Goal: Task Accomplishment & Management: Complete application form

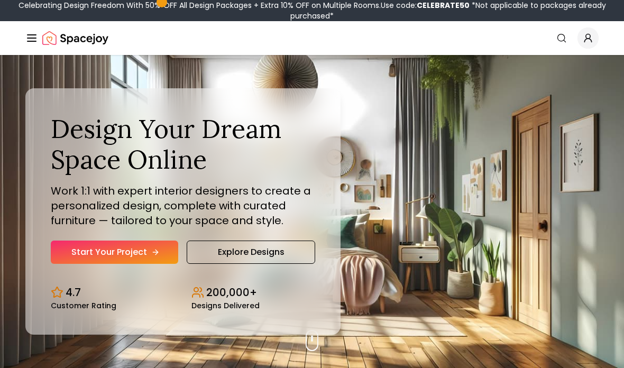
click at [71, 264] on link "Start Your Project" at bounding box center [115, 252] width 128 height 23
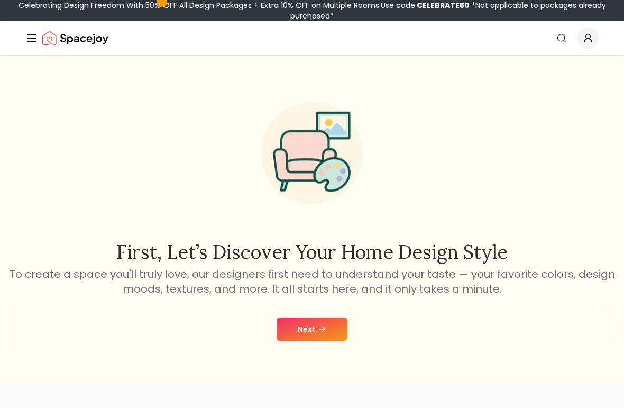
click at [325, 333] on icon at bounding box center [322, 329] width 8 height 8
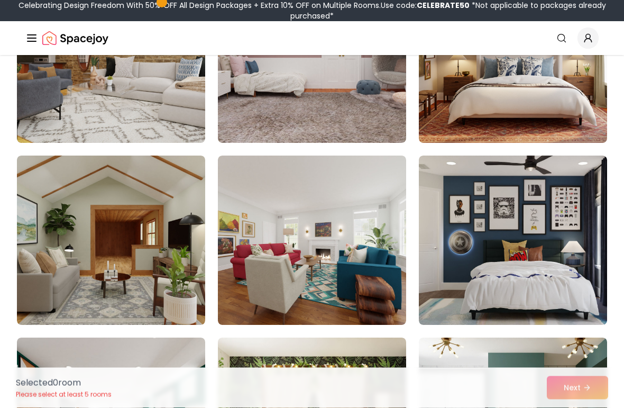
scroll to position [535, 0]
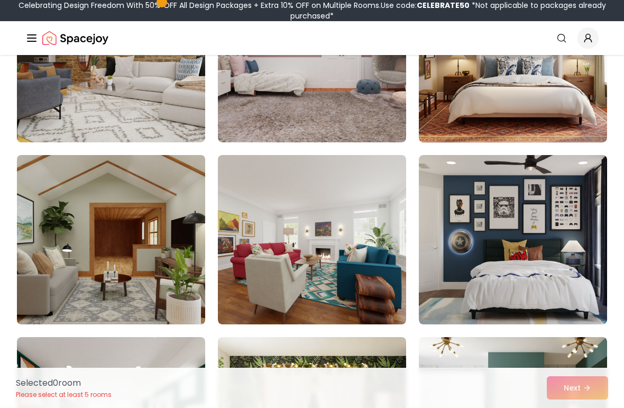
click at [43, 296] on img at bounding box center [111, 240] width 198 height 178
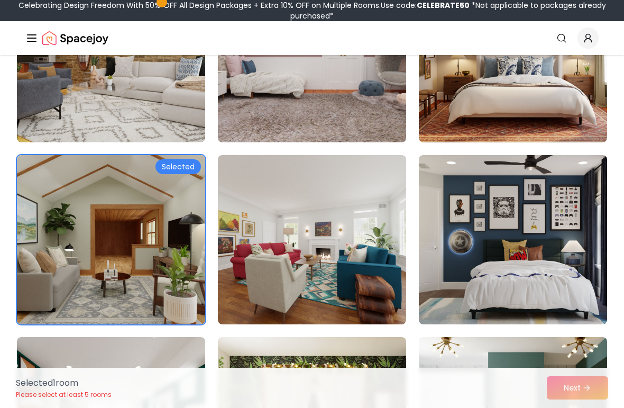
click at [371, 120] on img at bounding box center [312, 58] width 198 height 178
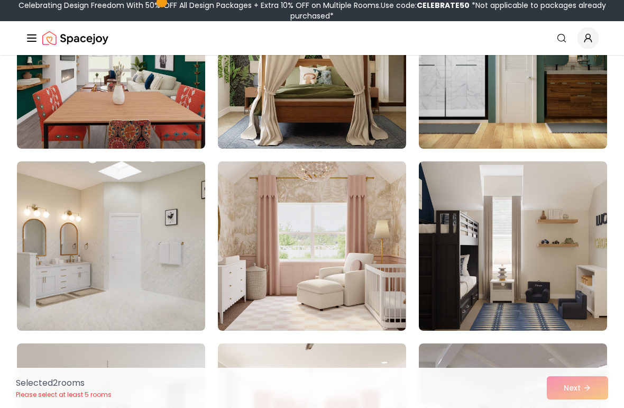
scroll to position [889, 0]
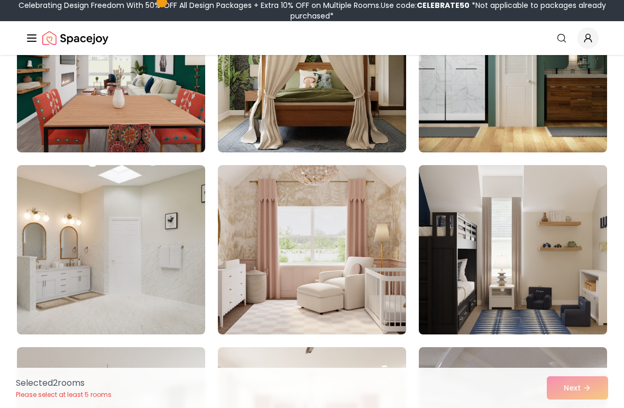
click at [554, 274] on img at bounding box center [513, 250] width 198 height 178
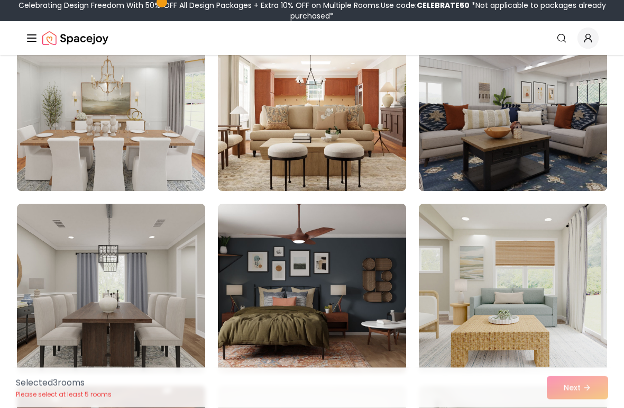
scroll to position [1214, 0]
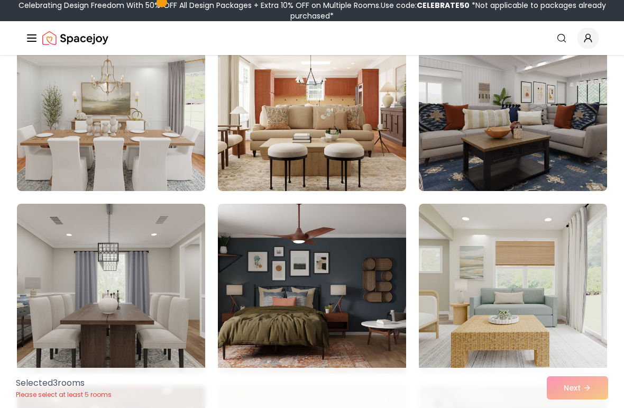
click at [54, 329] on img at bounding box center [111, 288] width 198 height 178
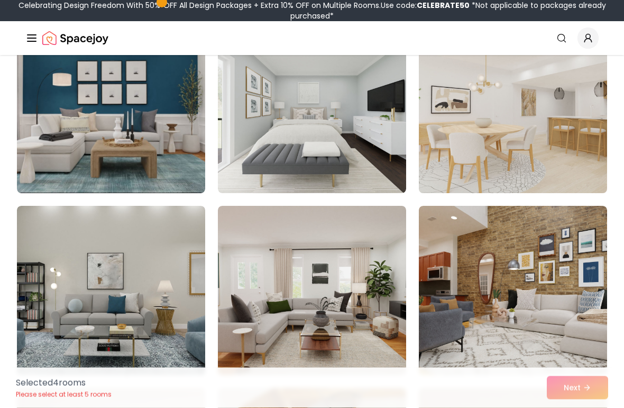
click at [577, 129] on img at bounding box center [513, 109] width 198 height 178
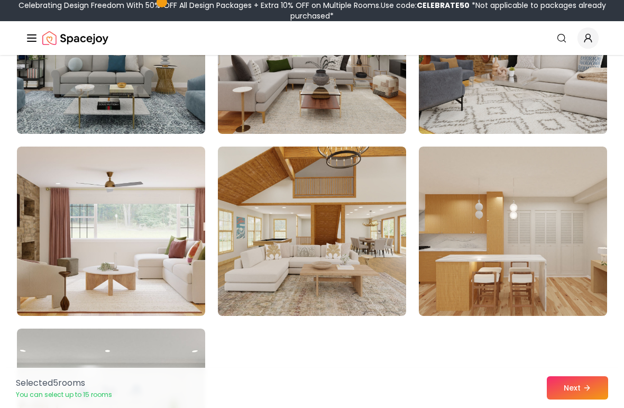
scroll to position [2183, 0]
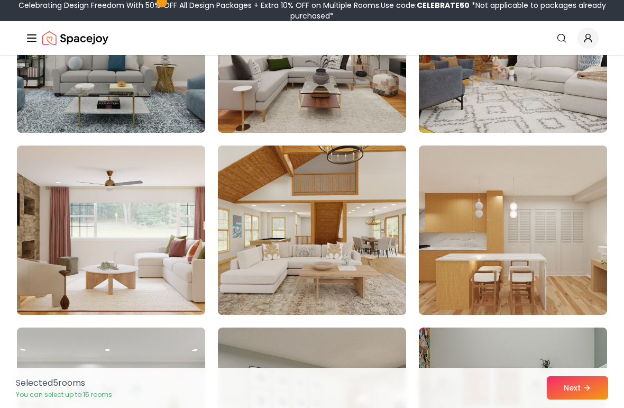
click at [378, 253] on img at bounding box center [312, 230] width 198 height 178
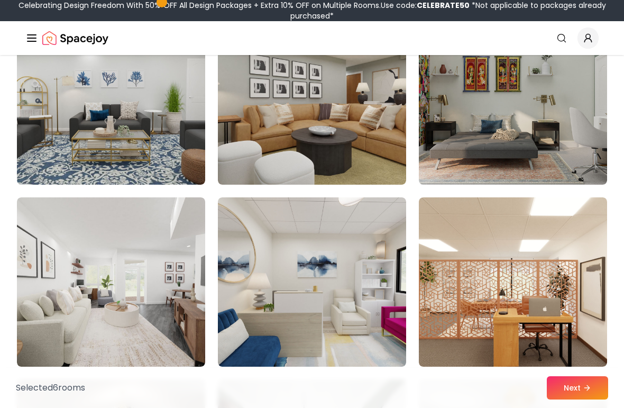
scroll to position [2506, 0]
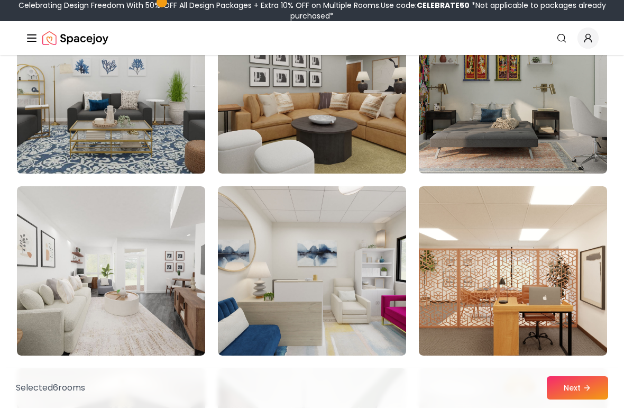
click at [49, 148] on img at bounding box center [111, 89] width 198 height 178
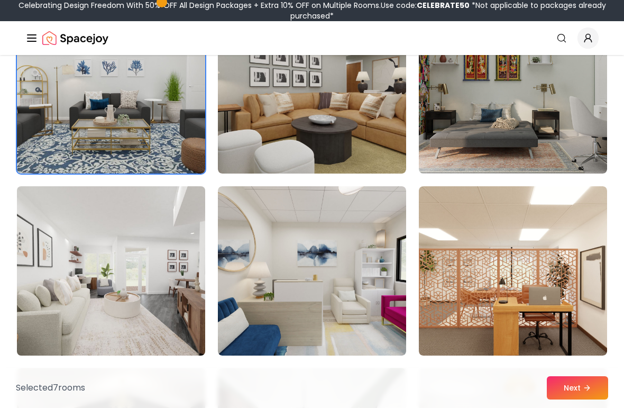
click at [48, 317] on img at bounding box center [111, 271] width 198 height 178
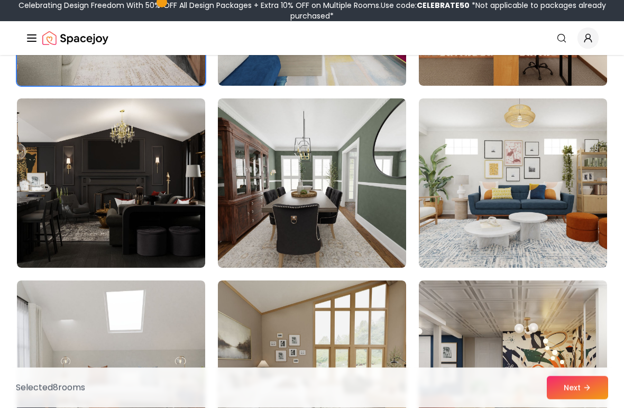
scroll to position [2776, 0]
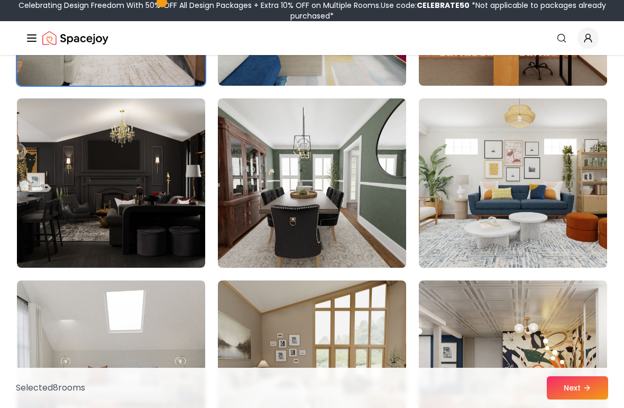
click at [378, 252] on img at bounding box center [312, 183] width 198 height 178
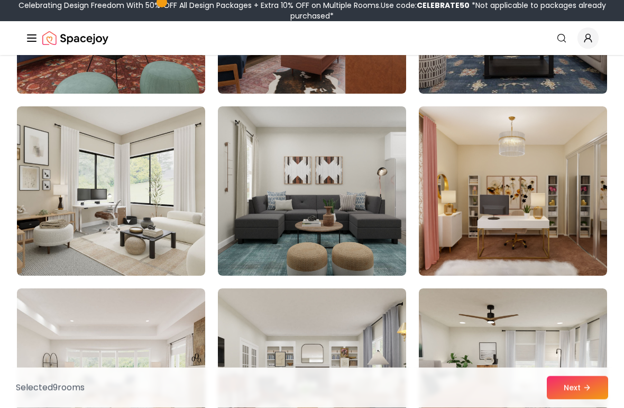
scroll to position [3314, 0]
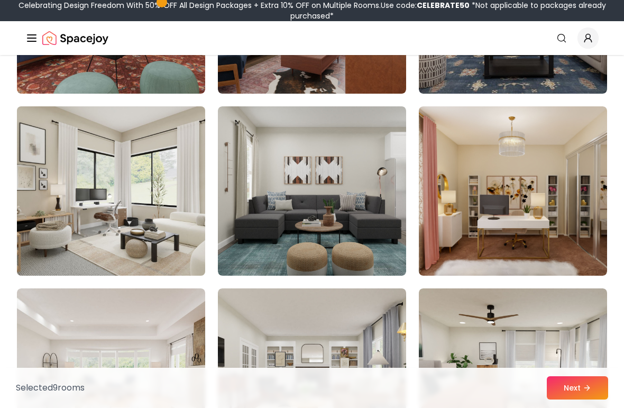
click at [65, 184] on img at bounding box center [111, 191] width 198 height 178
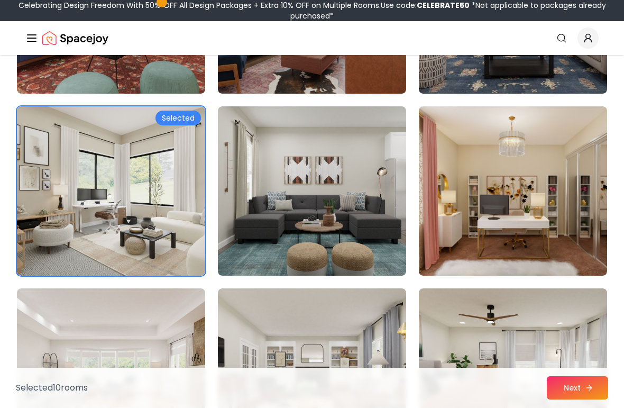
click at [583, 393] on button "Next" at bounding box center [577, 387] width 61 height 23
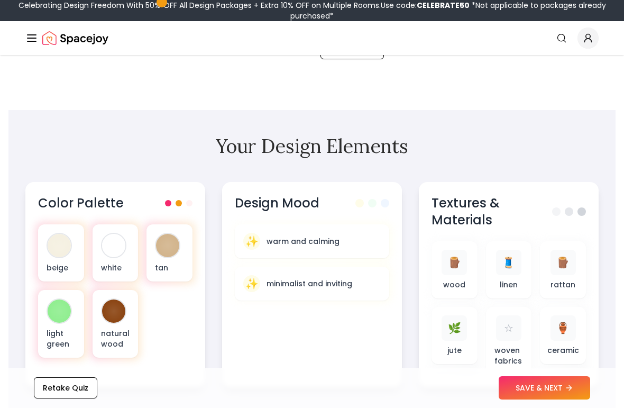
scroll to position [331, 0]
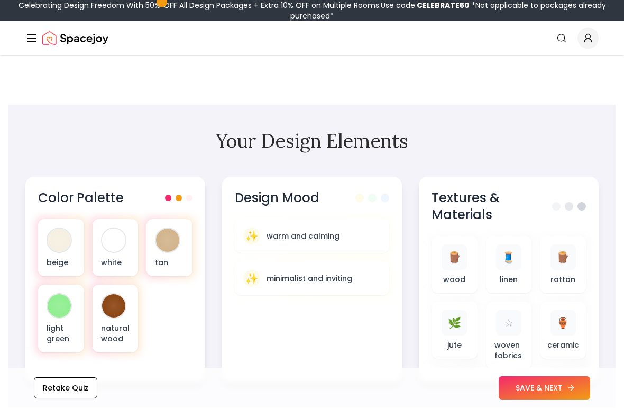
click at [563, 393] on button "SAVE & NEXT" at bounding box center [545, 387] width 92 height 23
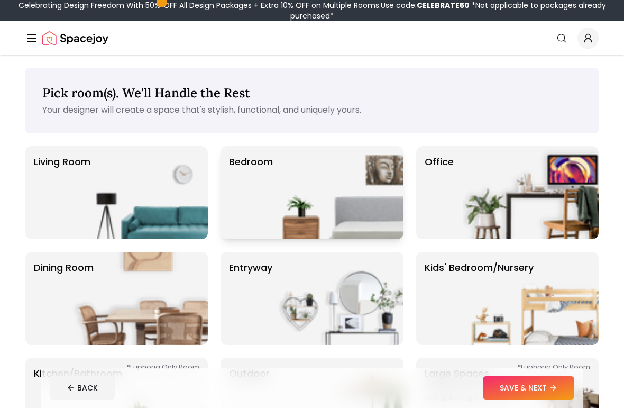
click at [361, 210] on img at bounding box center [335, 192] width 135 height 93
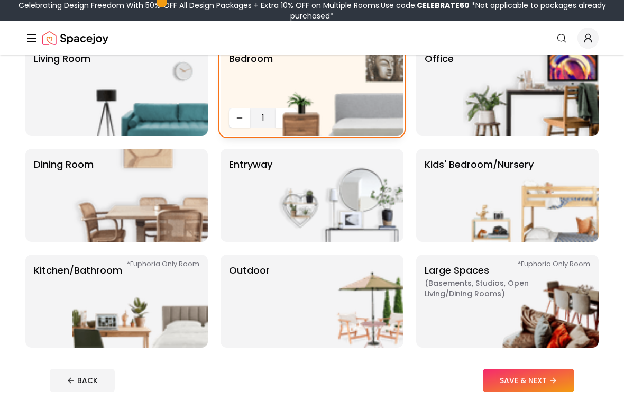
scroll to position [104, 0]
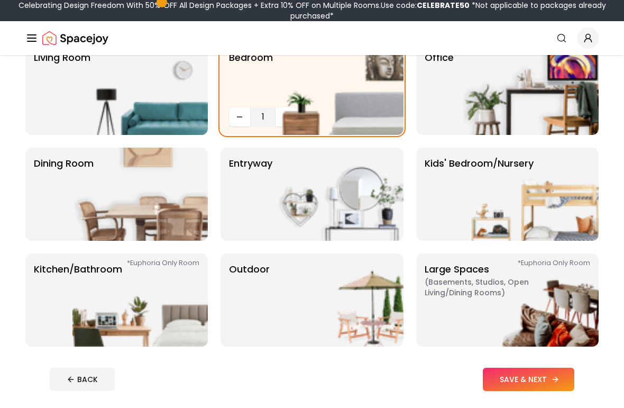
click at [559, 387] on button "SAVE & NEXT" at bounding box center [529, 379] width 92 height 23
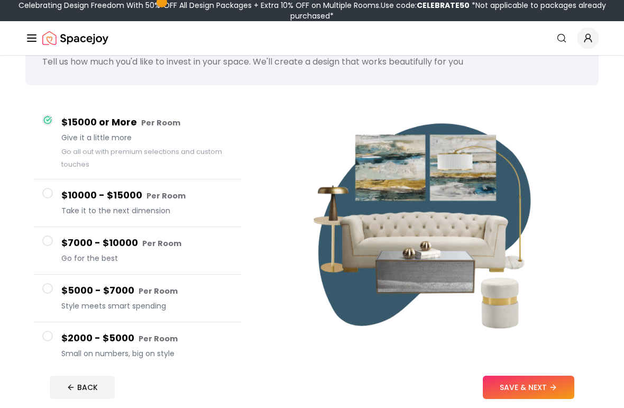
scroll to position [50, 0]
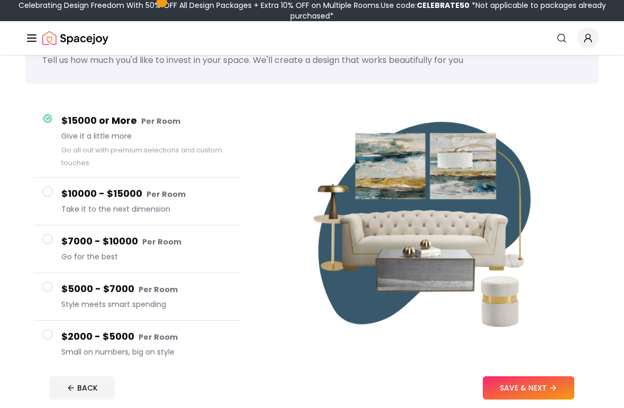
click at [50, 188] on span at bounding box center [47, 191] width 11 height 11
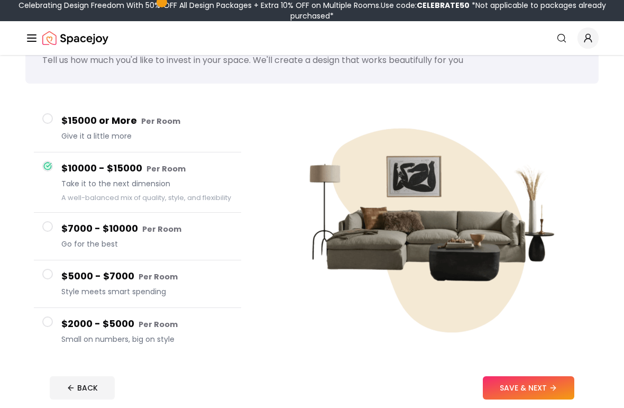
click at [34, 222] on button "$7000 - $10000 Per Room Go for the best" at bounding box center [137, 237] width 207 height 48
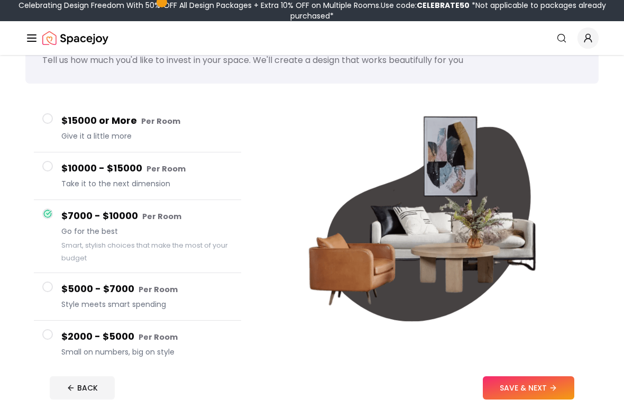
click at [44, 296] on button "$5000 - $7000 Per Room Style meets smart spending" at bounding box center [137, 297] width 207 height 48
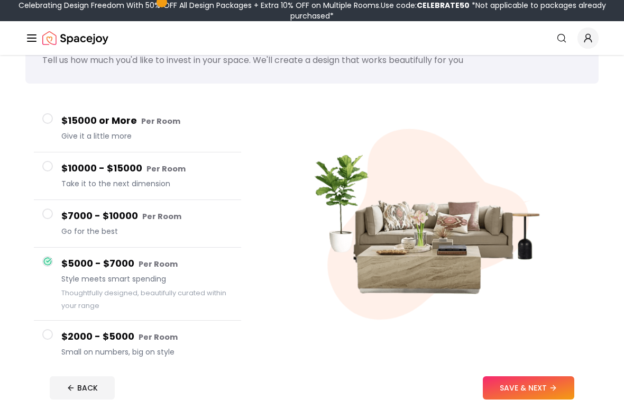
click at [46, 348] on button "$2000 - $5000 Per Room Small on numbers, big on style" at bounding box center [137, 344] width 207 height 47
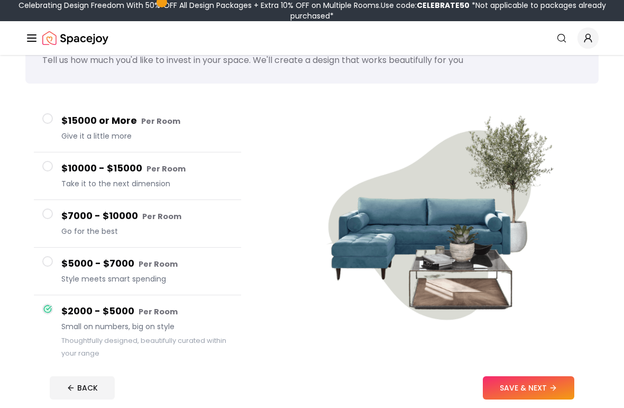
click at [42, 264] on span at bounding box center [47, 261] width 11 height 11
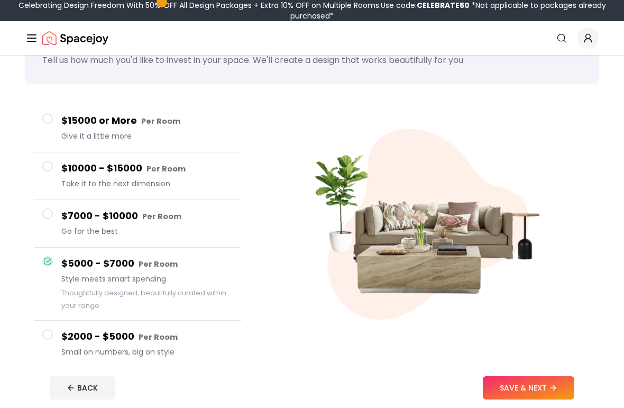
click at [46, 216] on span at bounding box center [47, 213] width 11 height 11
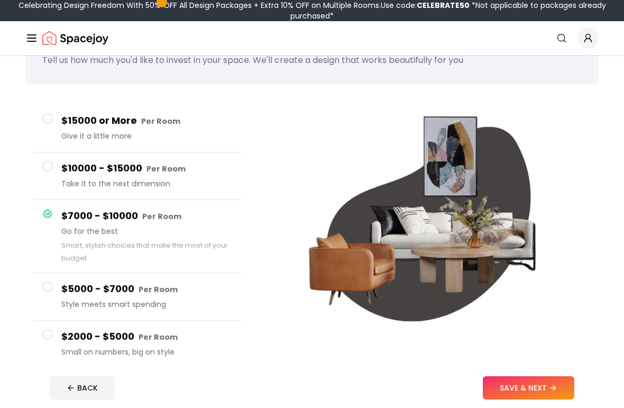
click at [42, 289] on span at bounding box center [47, 287] width 11 height 11
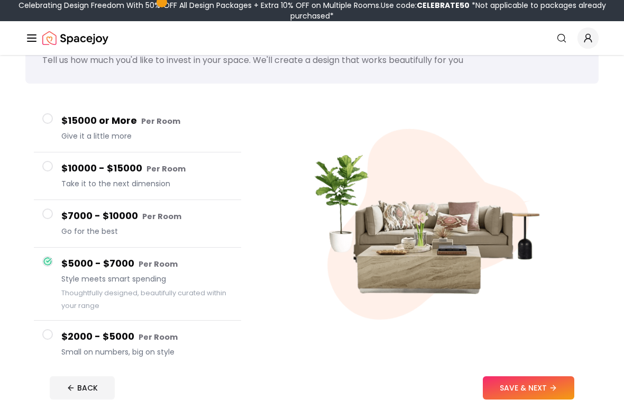
click at [52, 347] on button "$2000 - $5000 Per Room Small on numbers, big on style" at bounding box center [137, 344] width 207 height 47
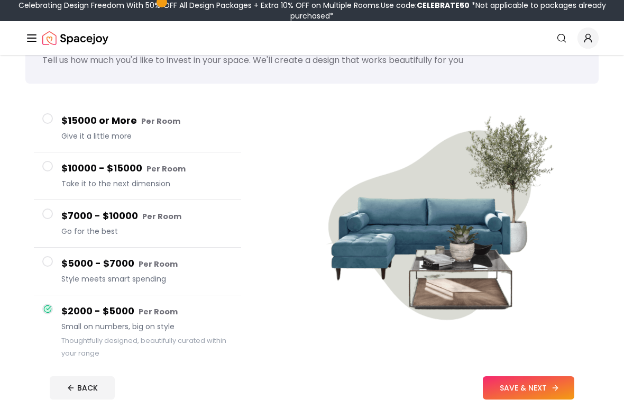
click at [540, 400] on button "SAVE & NEXT" at bounding box center [529, 387] width 92 height 23
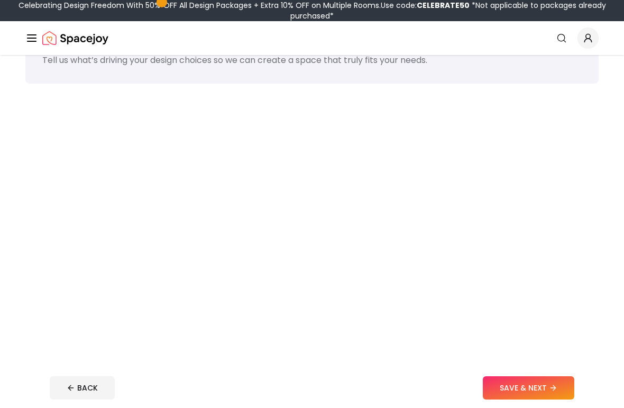
scroll to position [52, 0]
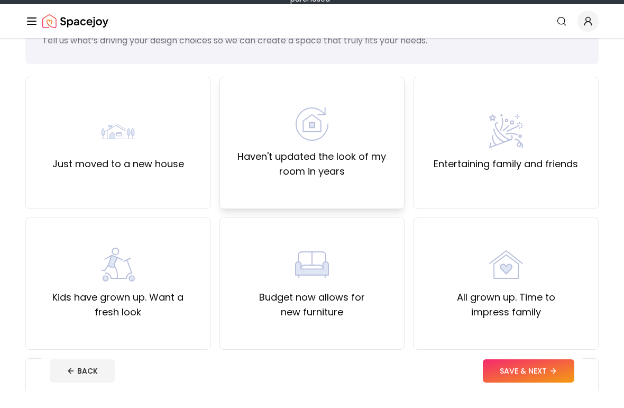
click at [374, 189] on div "Haven't updated the look of my room in years" at bounding box center [313, 160] width 186 height 132
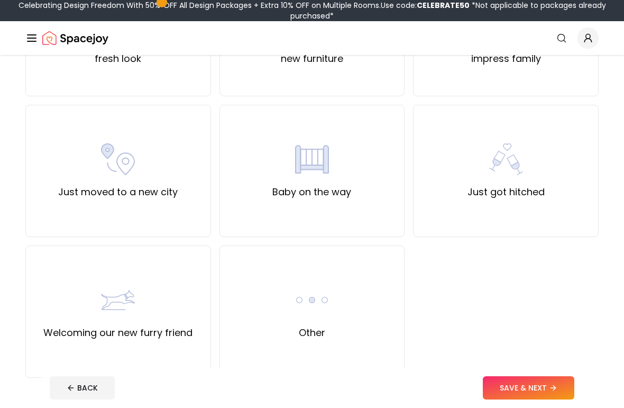
scroll to position [333, 0]
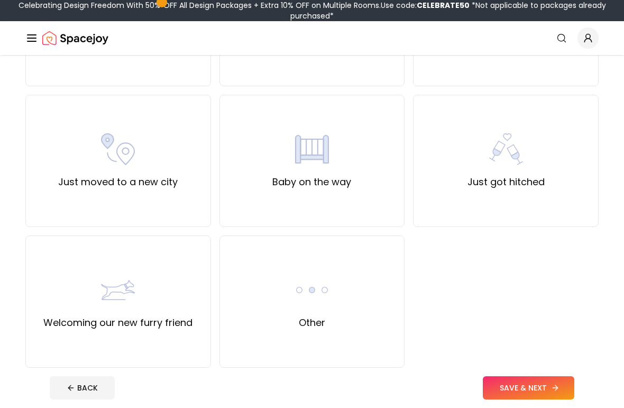
click at [532, 391] on button "SAVE & NEXT" at bounding box center [529, 387] width 92 height 23
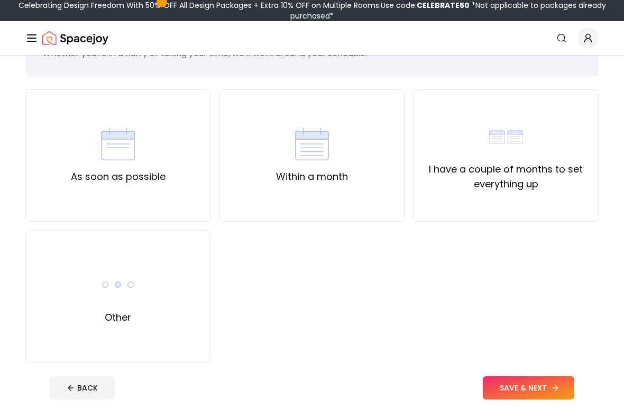
scroll to position [57, 0]
click at [171, 165] on div "As soon as possible" at bounding box center [118, 155] width 186 height 132
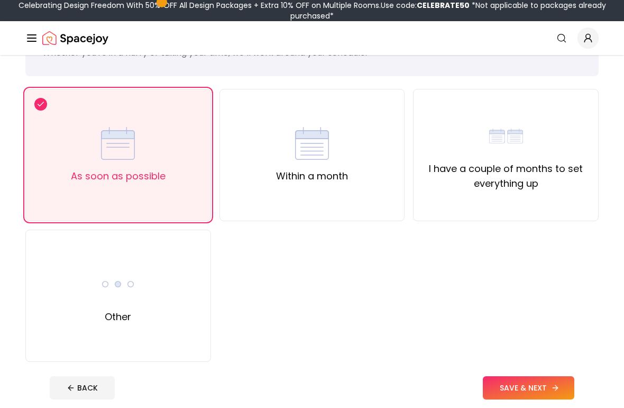
click at [547, 394] on button "SAVE & NEXT" at bounding box center [529, 387] width 92 height 23
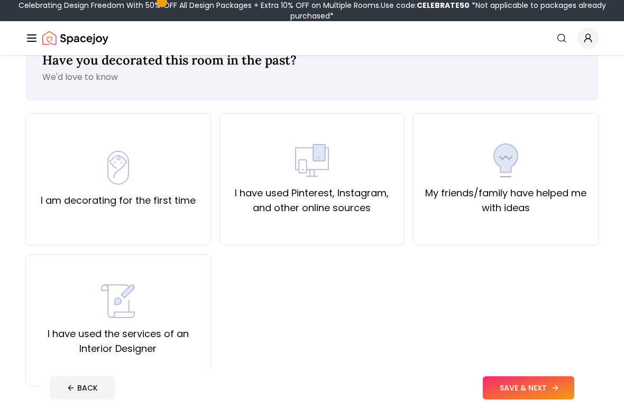
scroll to position [35, 0]
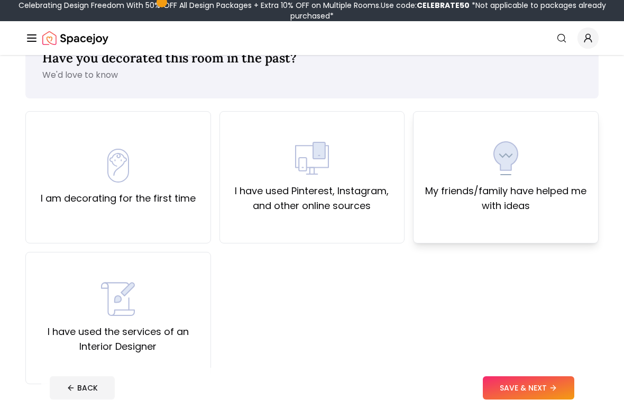
click at [576, 203] on label "My friends/family have helped me with ideas" at bounding box center [506, 199] width 168 height 30
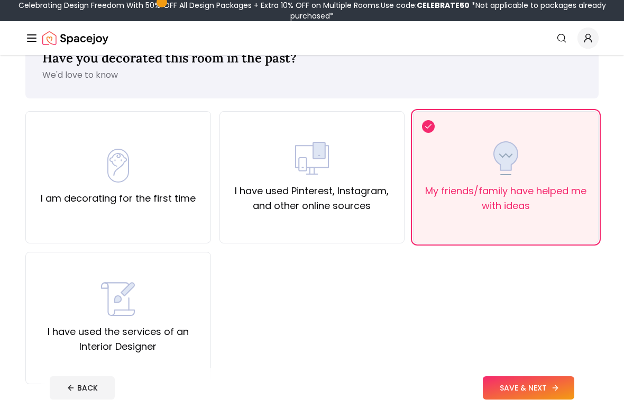
click at [536, 388] on button "SAVE & NEXT" at bounding box center [529, 387] width 92 height 23
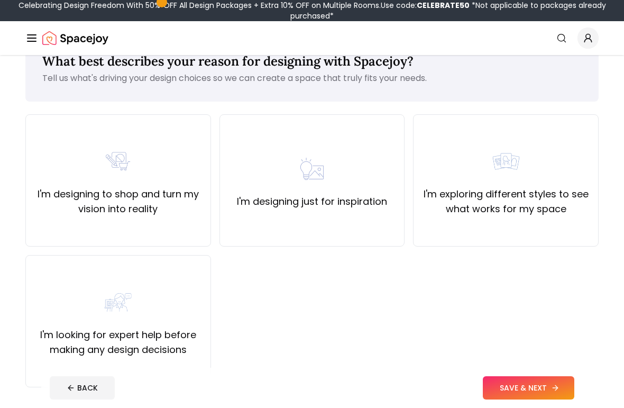
scroll to position [31, 0]
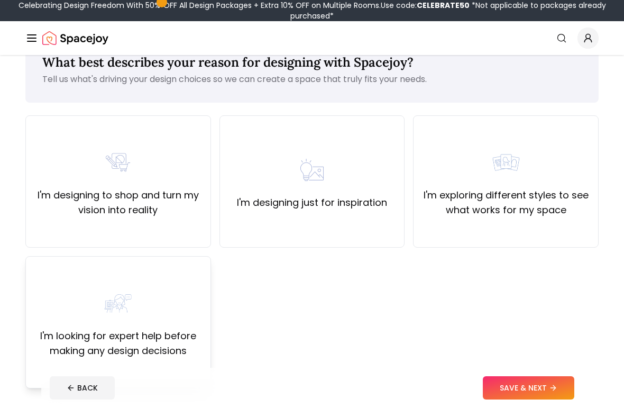
click at [176, 289] on div "I'm looking for expert help before making any design decisions" at bounding box center [118, 322] width 168 height 72
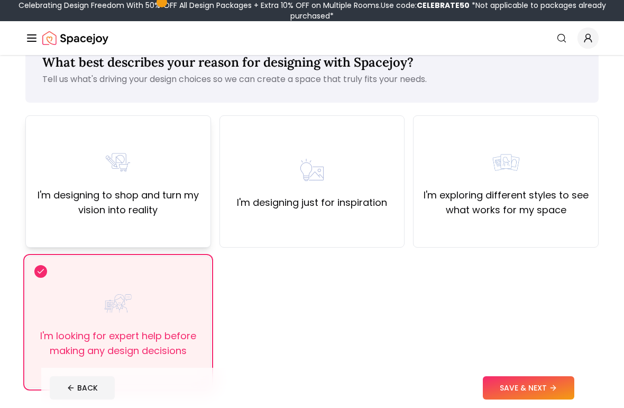
click at [90, 164] on div "I'm designing to shop and turn my vision into reality" at bounding box center [118, 182] width 168 height 72
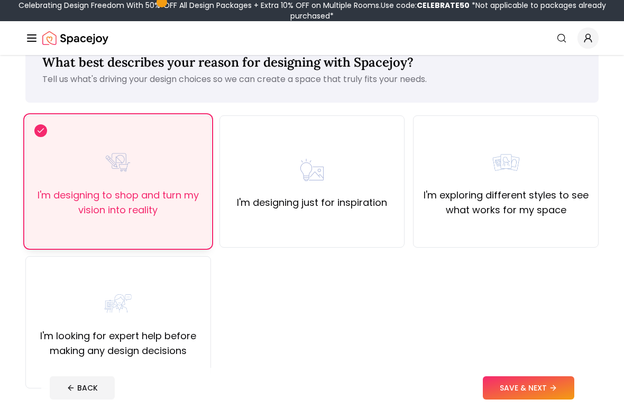
click at [534, 382] on button "SAVE & NEXT" at bounding box center [529, 387] width 92 height 23
